Goal: Task Accomplishment & Management: Use online tool/utility

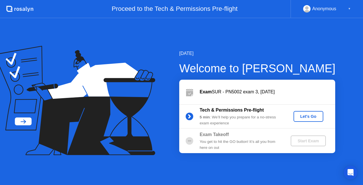
click at [309, 118] on div "Let's Go" at bounding box center [308, 116] width 25 height 5
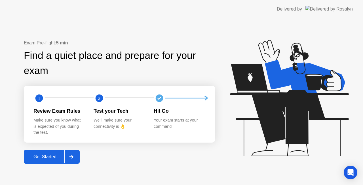
click at [36, 157] on div "Get Started" at bounding box center [45, 156] width 39 height 5
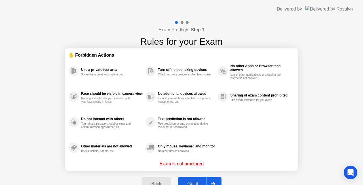
click at [197, 179] on button "Got it" at bounding box center [200, 184] width 44 height 14
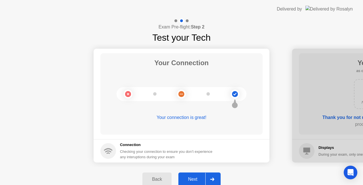
click at [199, 178] on div "Next" at bounding box center [192, 178] width 25 height 5
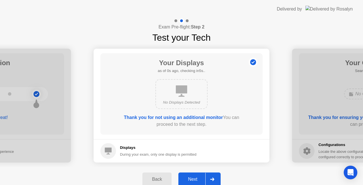
click at [199, 178] on div "Next" at bounding box center [192, 178] width 25 height 5
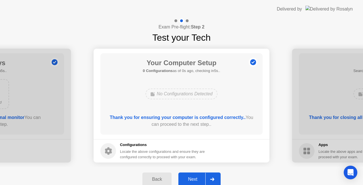
click at [199, 178] on div "Next" at bounding box center [192, 178] width 25 height 5
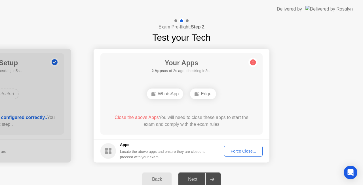
drag, startPoint x: 199, startPoint y: 178, endPoint x: 237, endPoint y: 150, distance: 46.8
click at [237, 150] on div "Exam Pre-flight: Step 2 Test your Tech Your Connection Your connection is great…" at bounding box center [181, 104] width 363 height 173
click at [237, 150] on div "Force Close..." at bounding box center [243, 150] width 35 height 5
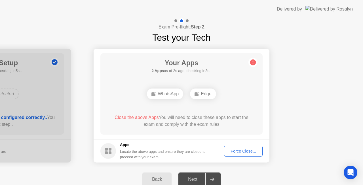
click at [248, 153] on div "Force Close..." at bounding box center [243, 150] width 35 height 5
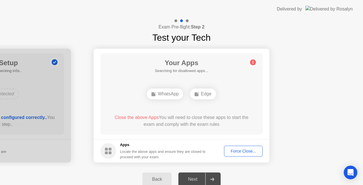
click at [241, 154] on button "Force Close..." at bounding box center [243, 150] width 39 height 11
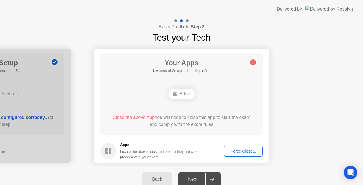
click at [241, 153] on div "Force Close..." at bounding box center [243, 150] width 35 height 5
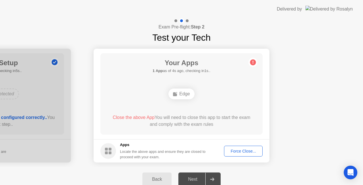
click at [247, 150] on div "Force Close..." at bounding box center [243, 150] width 35 height 5
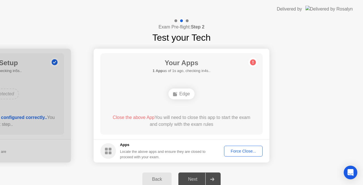
click at [232, 151] on div "Force Close..." at bounding box center [243, 150] width 35 height 5
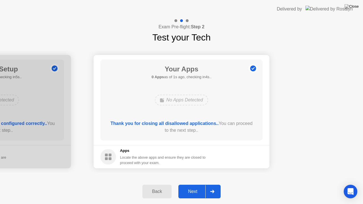
click at [191, 184] on div "Next" at bounding box center [192, 191] width 25 height 5
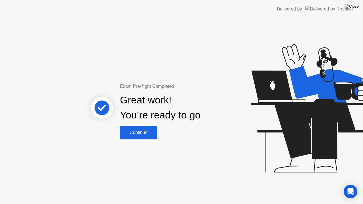
click at [143, 130] on div "Continue" at bounding box center [139, 132] width 34 height 5
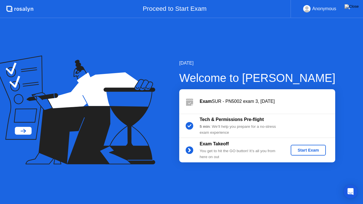
click at [304, 151] on div "Start Exam" at bounding box center [308, 150] width 30 height 5
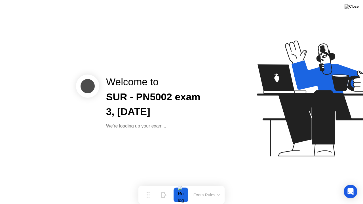
click at [225, 125] on div at bounding box center [288, 102] width 147 height 147
